Goal: Find specific page/section: Find specific page/section

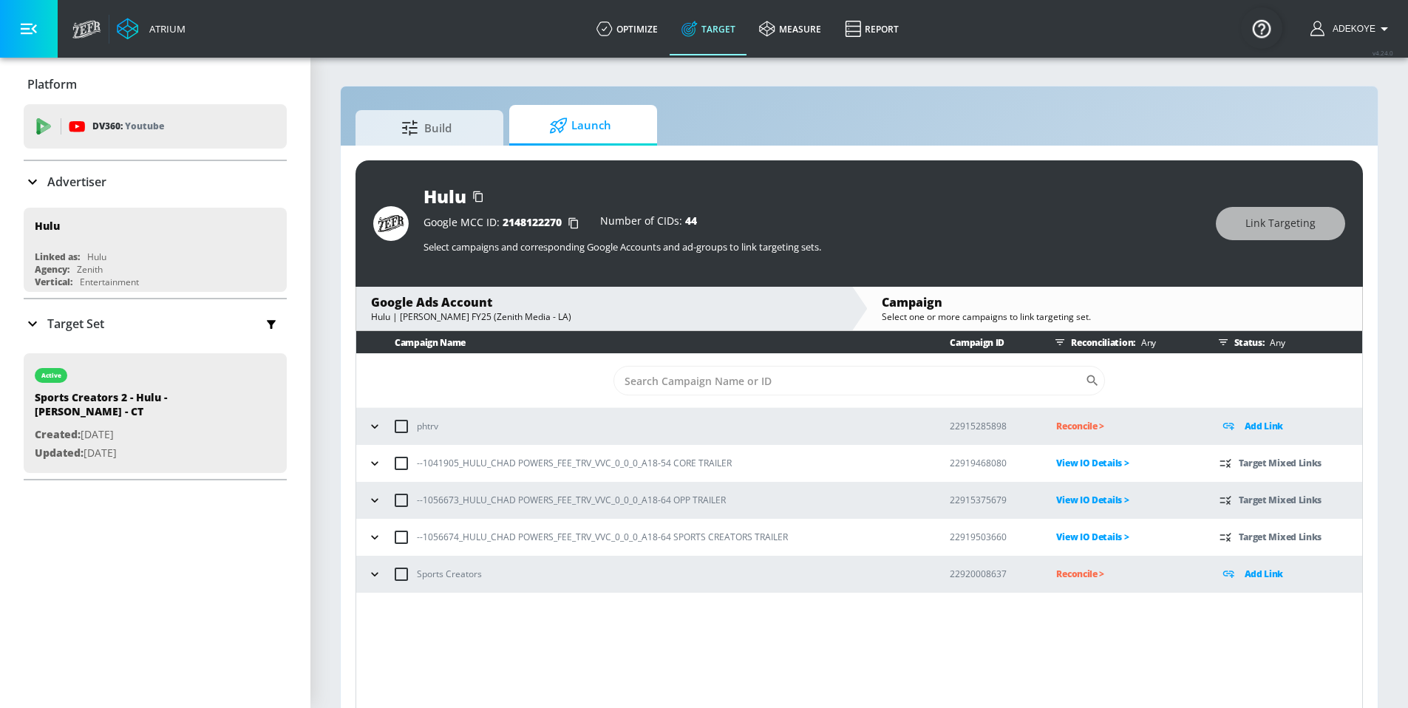
scroll to position [21, 0]
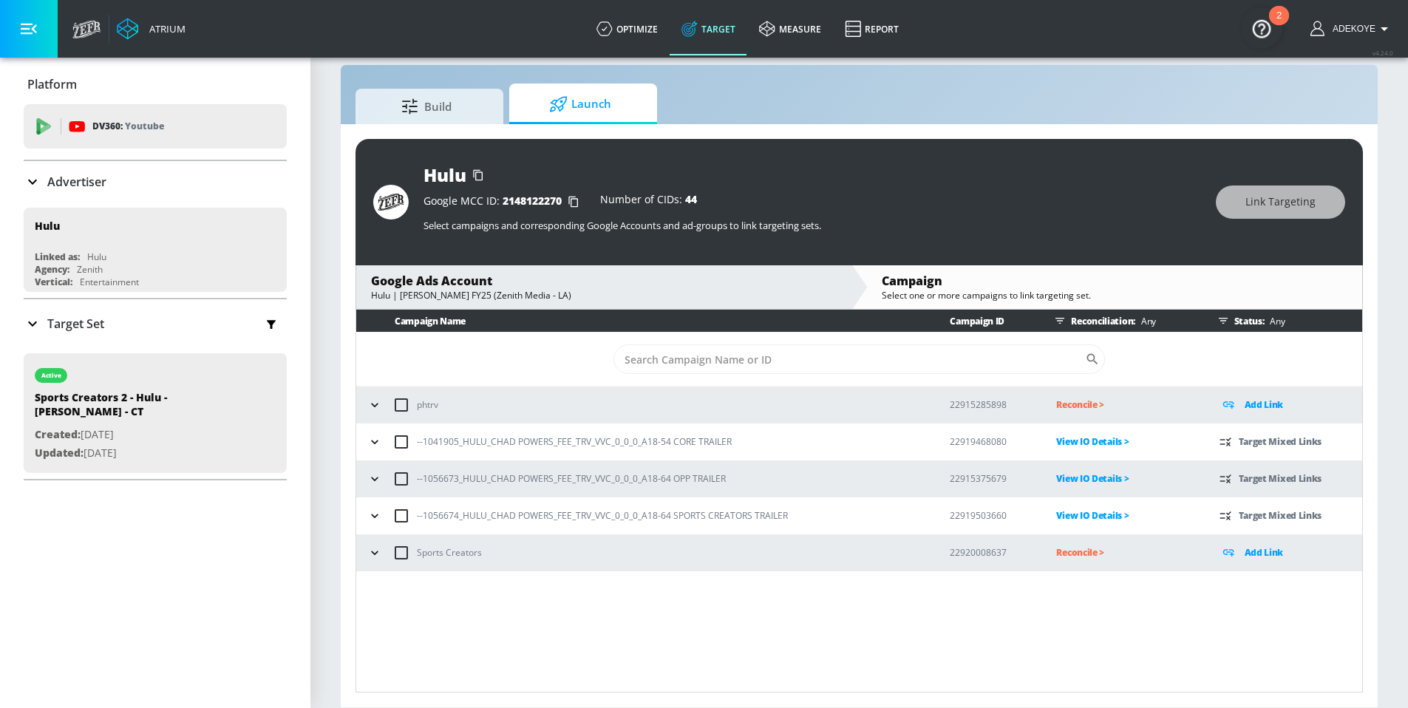
click at [376, 517] on icon "button" at bounding box center [374, 516] width 15 height 15
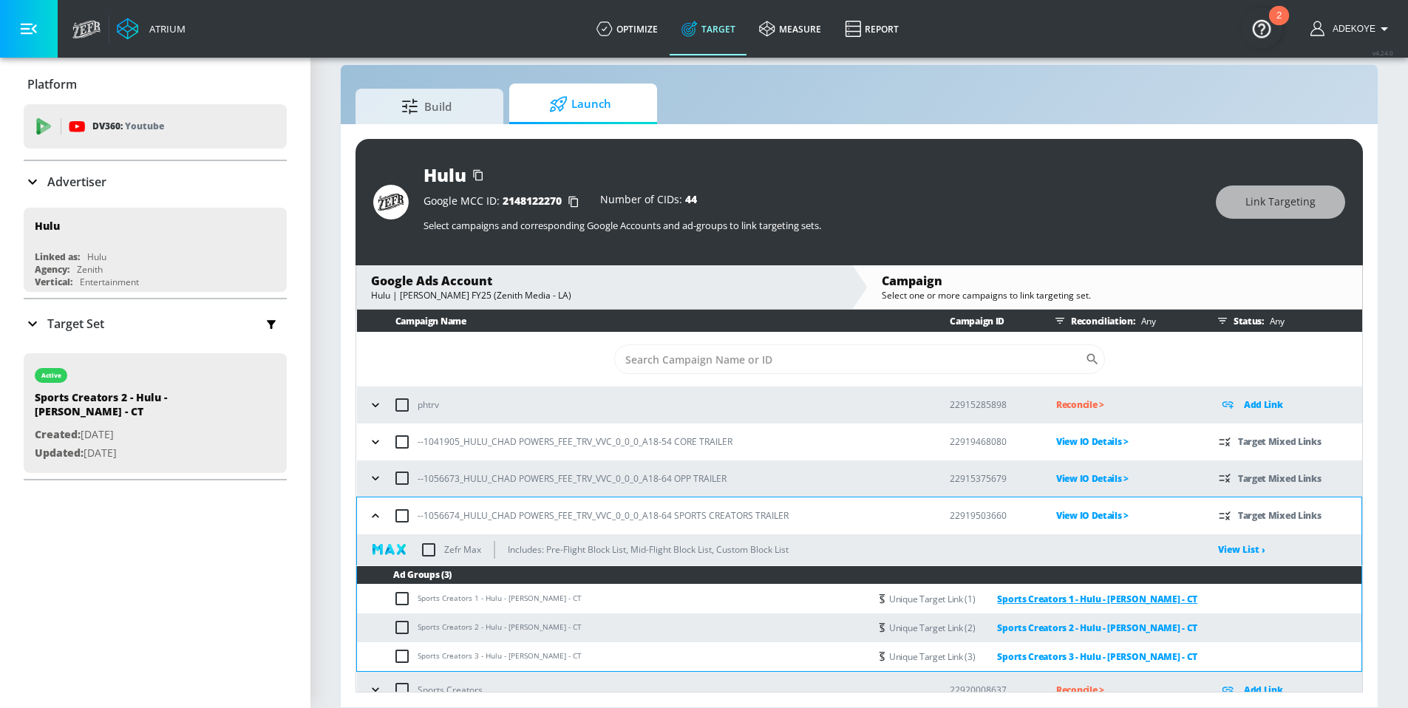
click at [1148, 599] on link "Sports Creators 1 - Hulu - [PERSON_NAME] - CT" at bounding box center [1086, 599] width 222 height 17
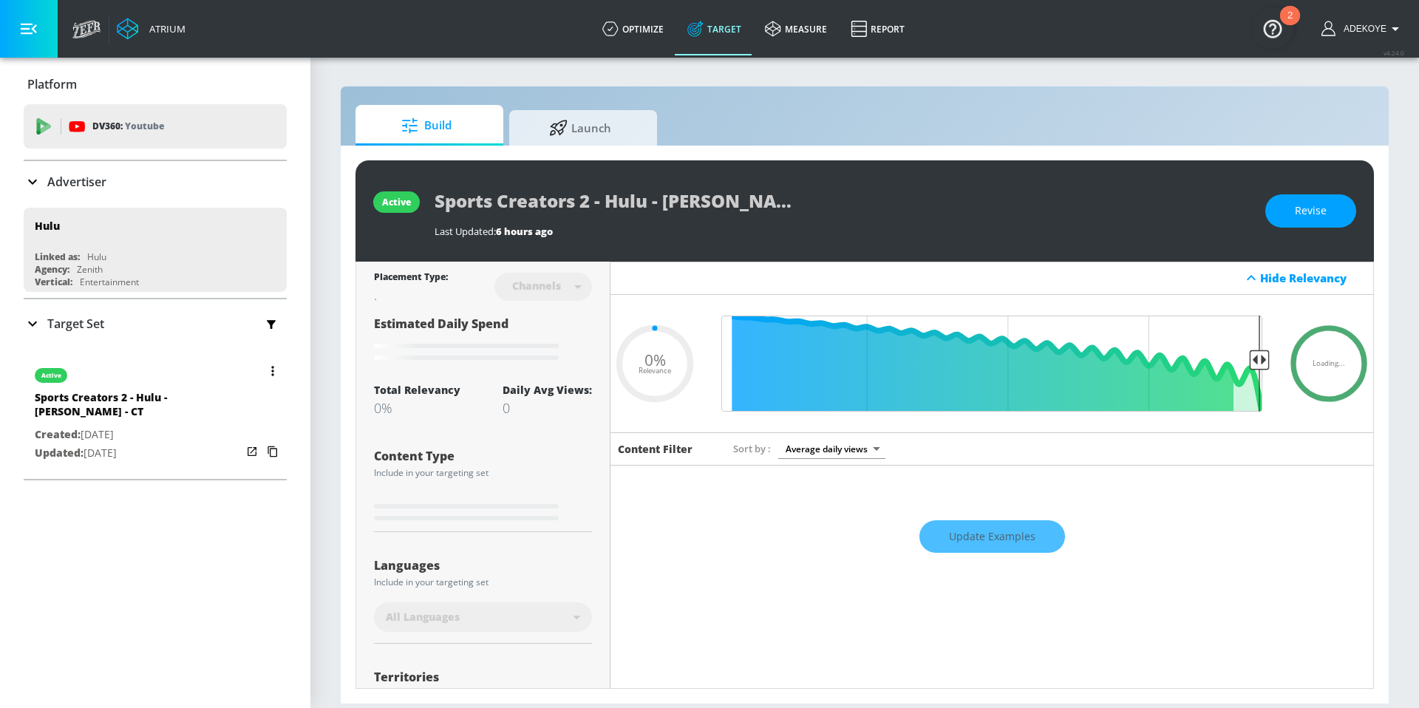
type input "0.63"
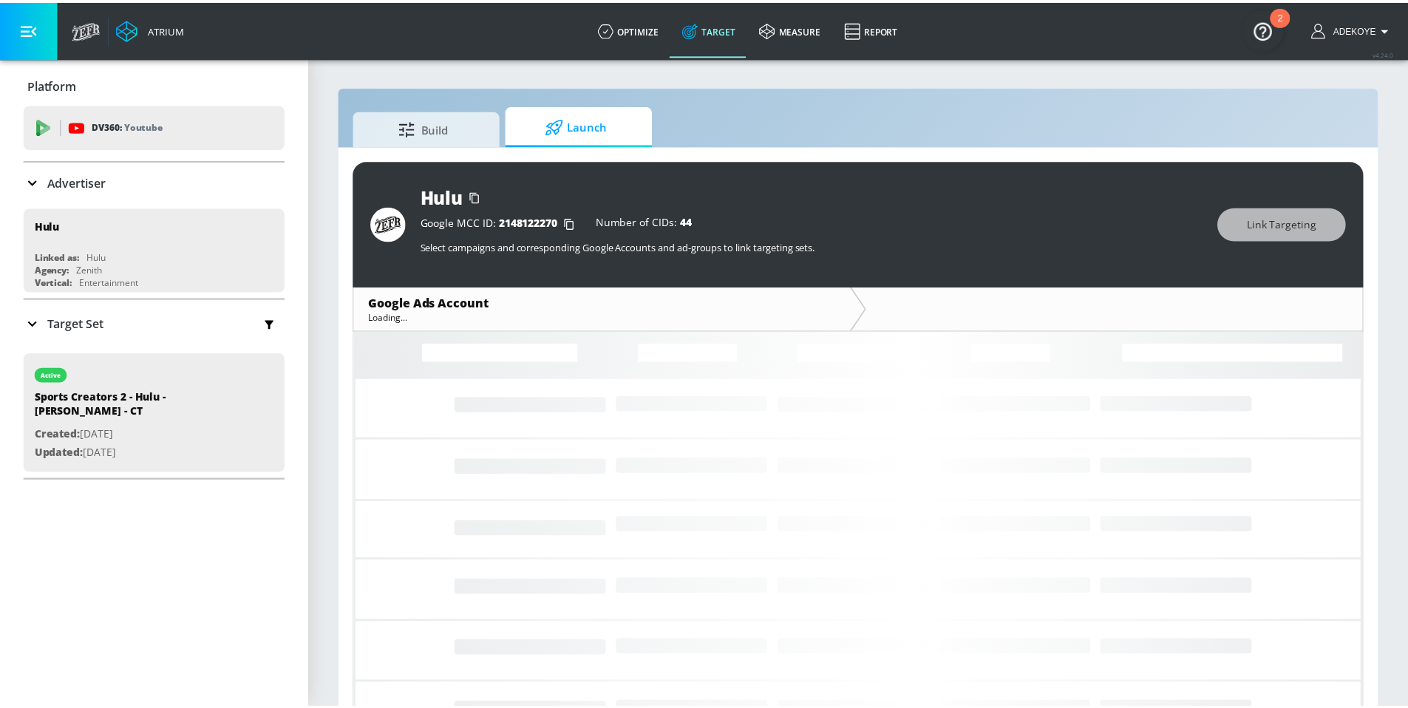
scroll to position [21, 0]
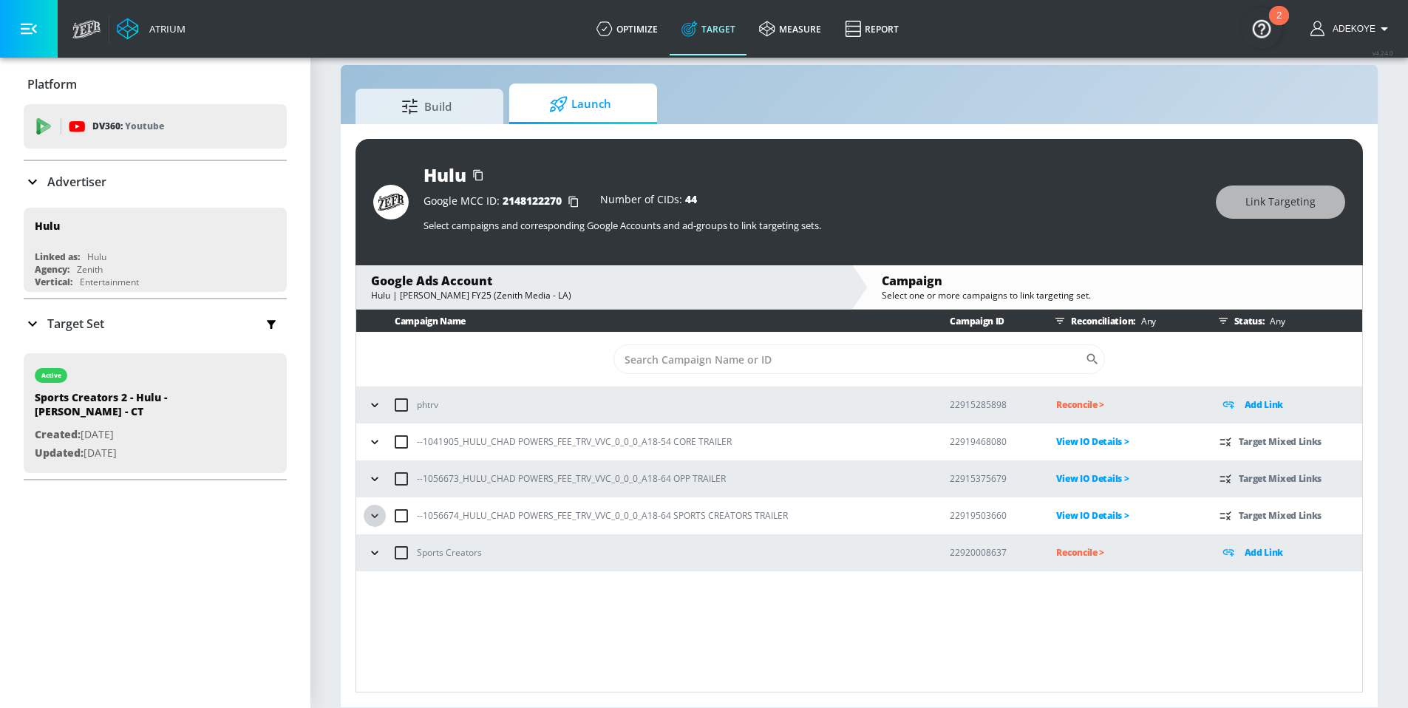
click at [381, 515] on icon "button" at bounding box center [374, 516] width 15 height 15
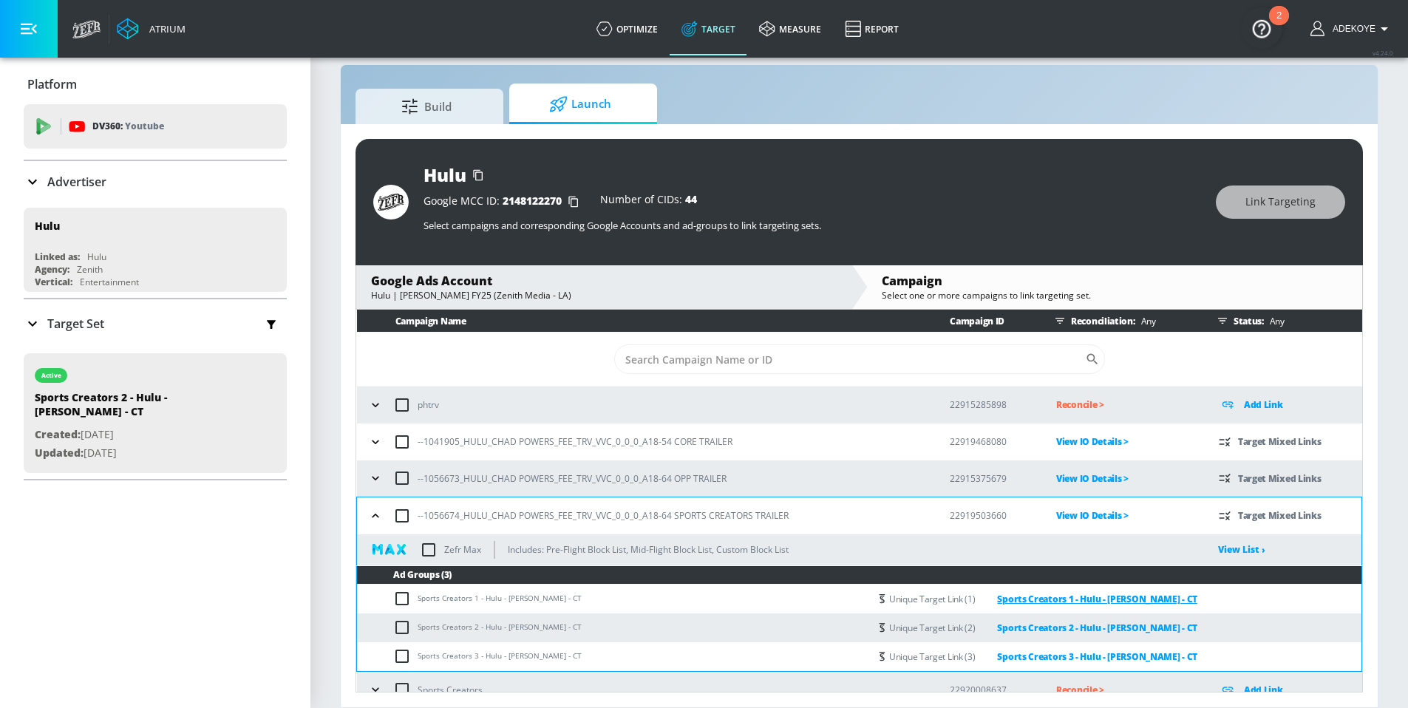
click at [1076, 599] on link "Sports Creators 1 - Hulu - [PERSON_NAME] - CT" at bounding box center [1086, 599] width 222 height 17
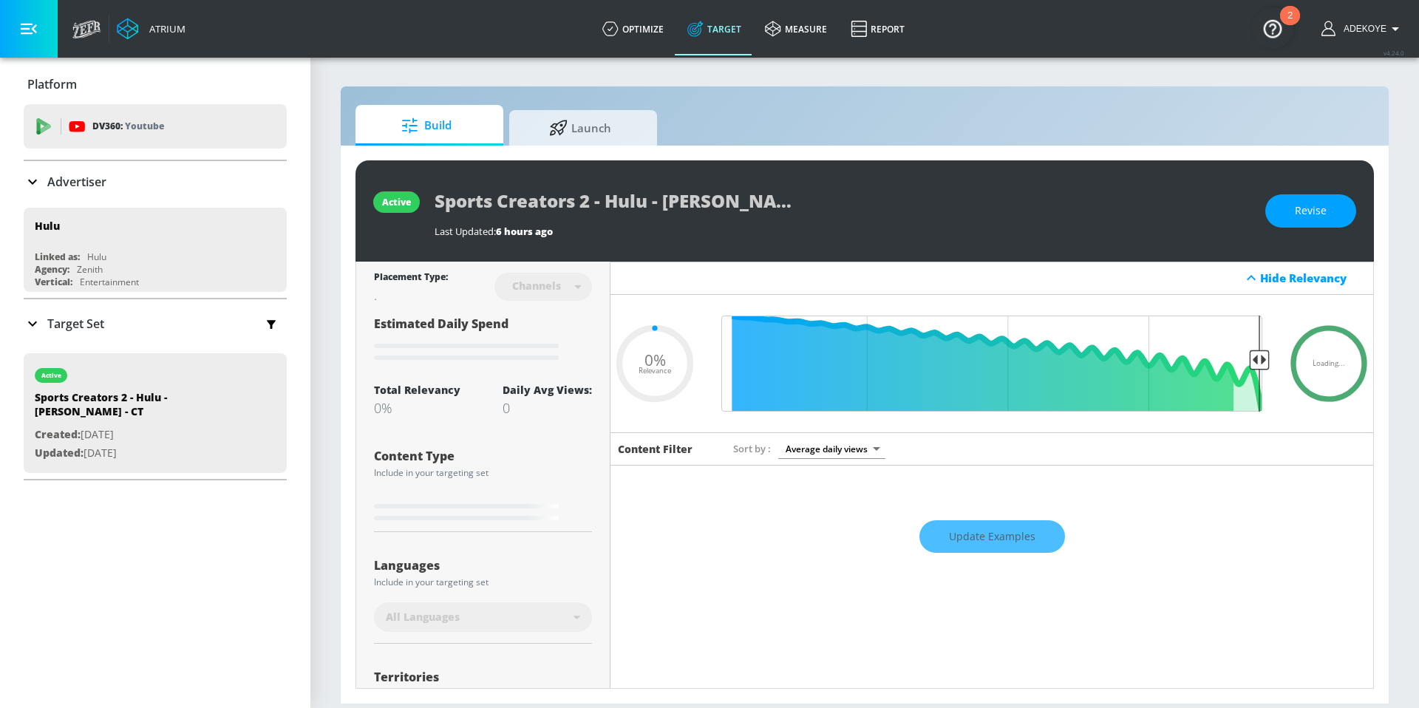
type input "0.63"
